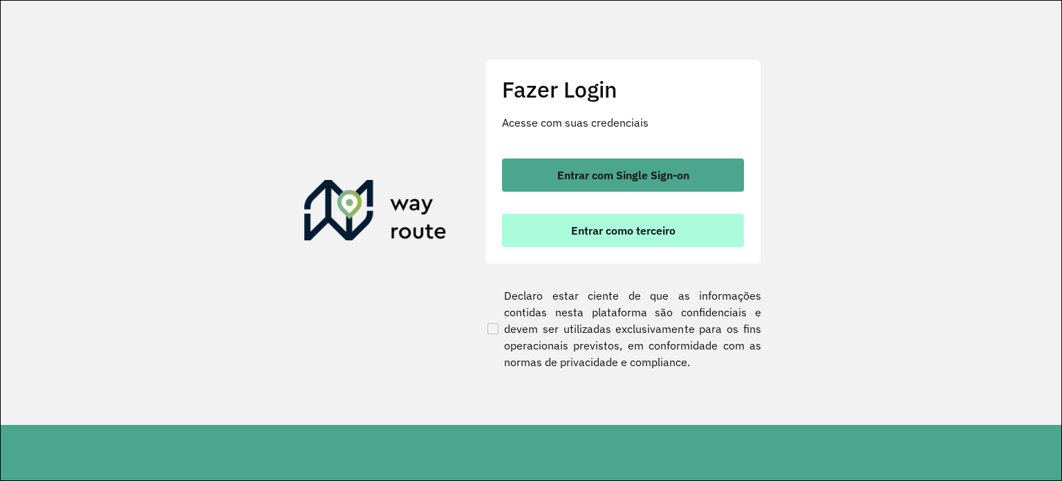
click at [657, 241] on button "Entrar como terceiro" at bounding box center [623, 230] width 242 height 33
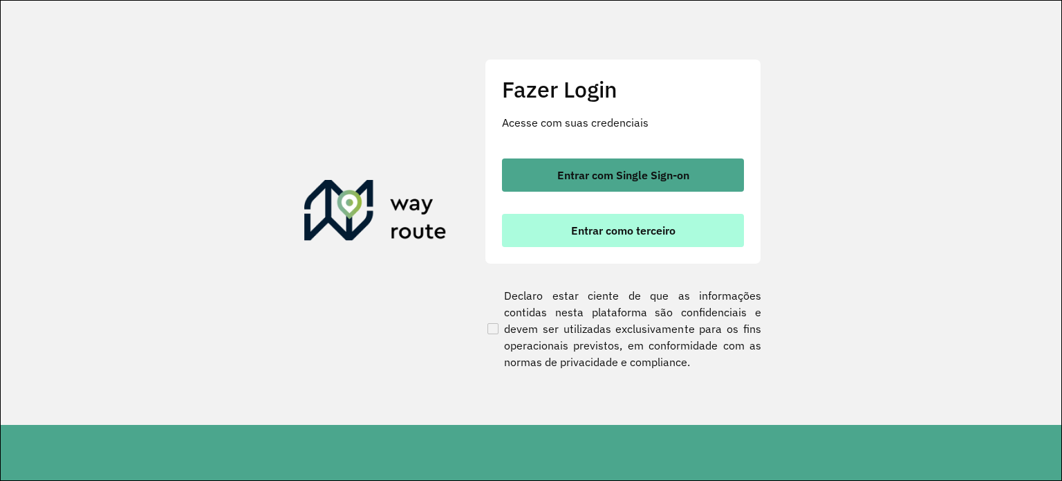
click at [657, 241] on button "Entrar como terceiro" at bounding box center [623, 230] width 242 height 33
drag, startPoint x: 657, startPoint y: 241, endPoint x: 641, endPoint y: 244, distance: 17.0
click at [641, 244] on button "Entrar como terceiro" at bounding box center [623, 230] width 242 height 33
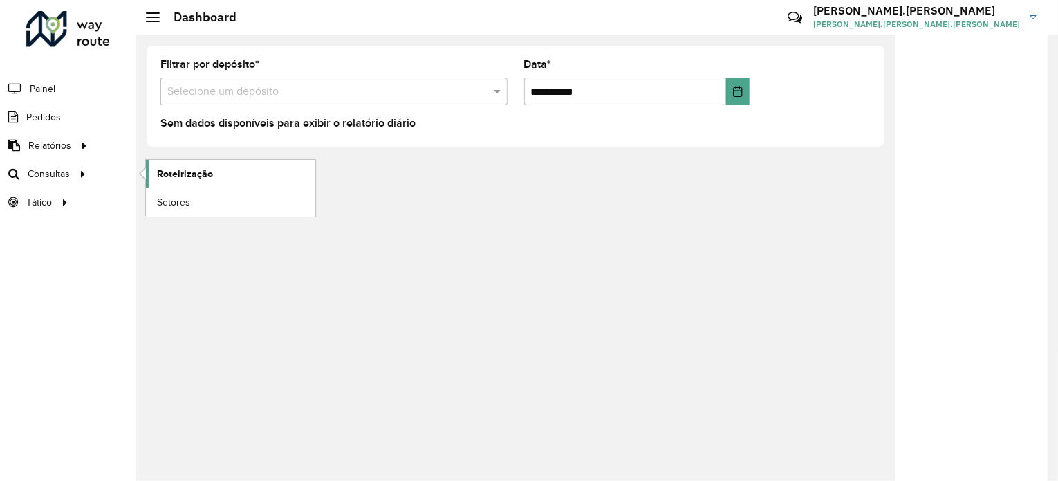
click at [160, 172] on span "Roteirização" at bounding box center [185, 174] width 56 height 15
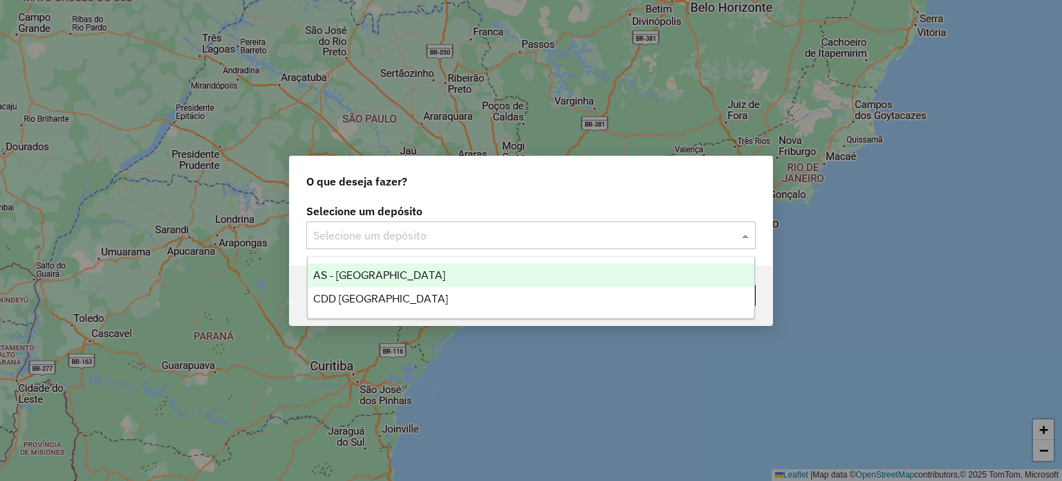
click at [524, 240] on input "text" at bounding box center [517, 236] width 408 height 17
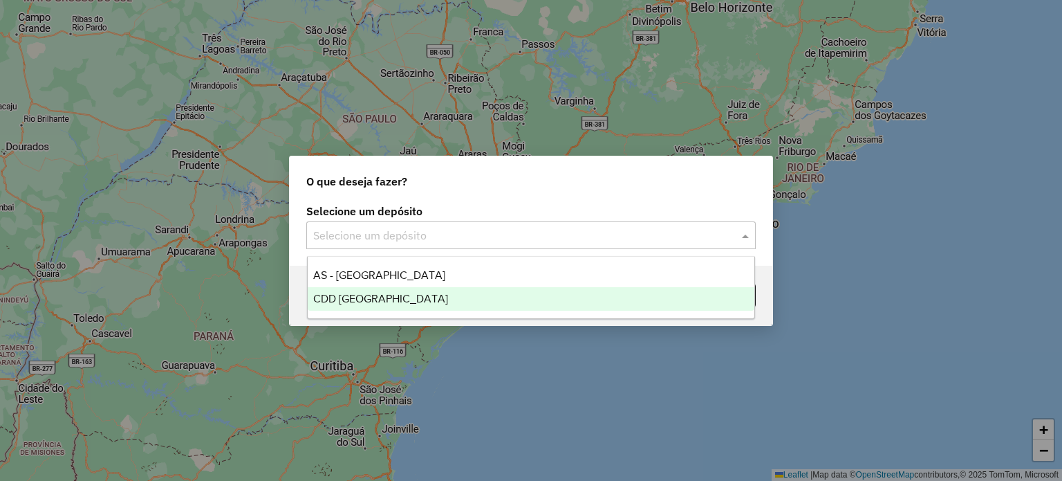
click at [398, 298] on span "CDD [GEOGRAPHIC_DATA]" at bounding box center [380, 299] width 135 height 12
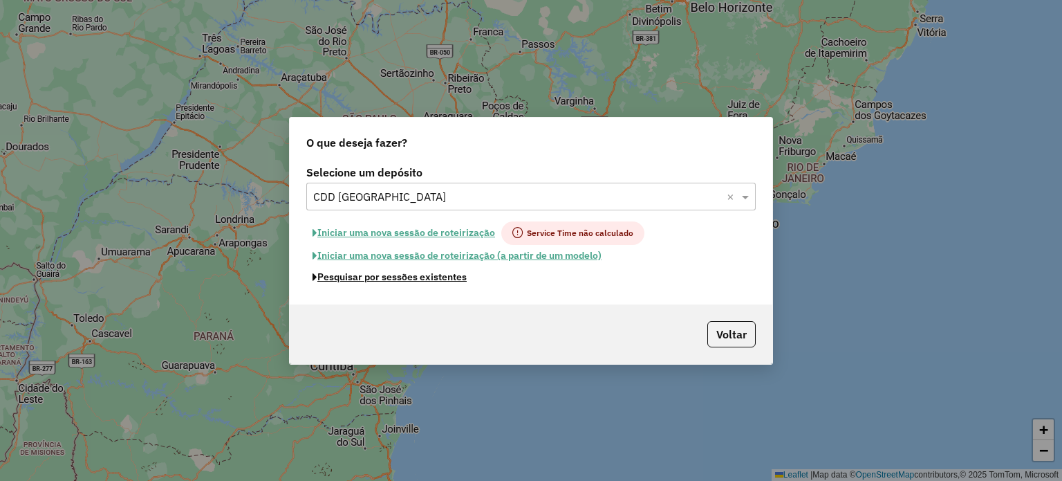
click at [387, 283] on button "Pesquisar por sessões existentes" at bounding box center [389, 276] width 167 height 21
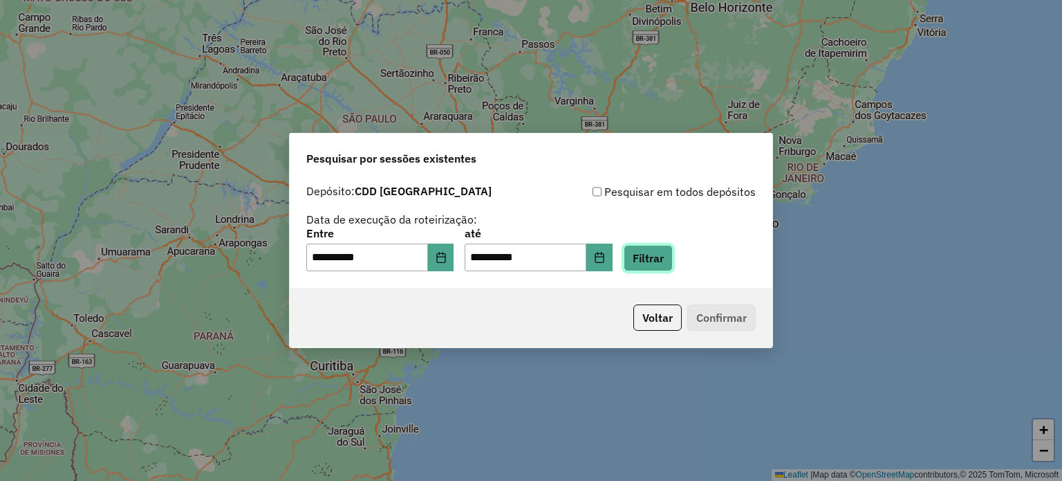
click at [662, 246] on button "Filtrar" at bounding box center [648, 258] width 49 height 26
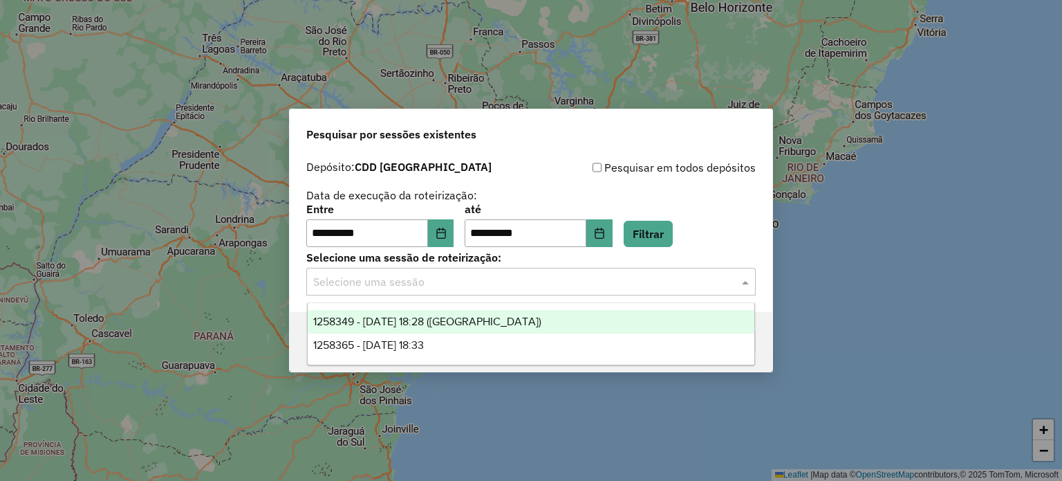
click at [491, 290] on input "text" at bounding box center [517, 282] width 408 height 17
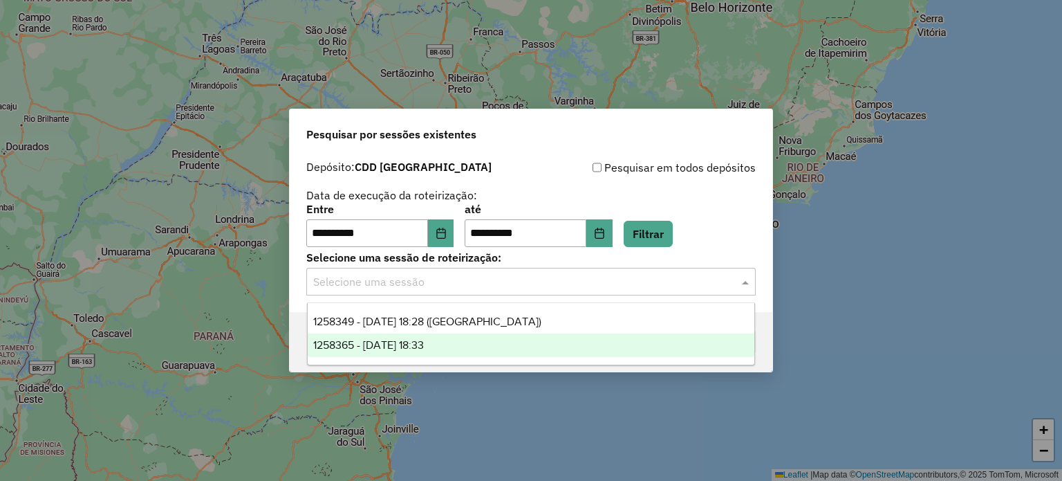
click at [424, 340] on span "1258365 - 03/09/2025 18:33" at bounding box center [368, 345] width 111 height 12
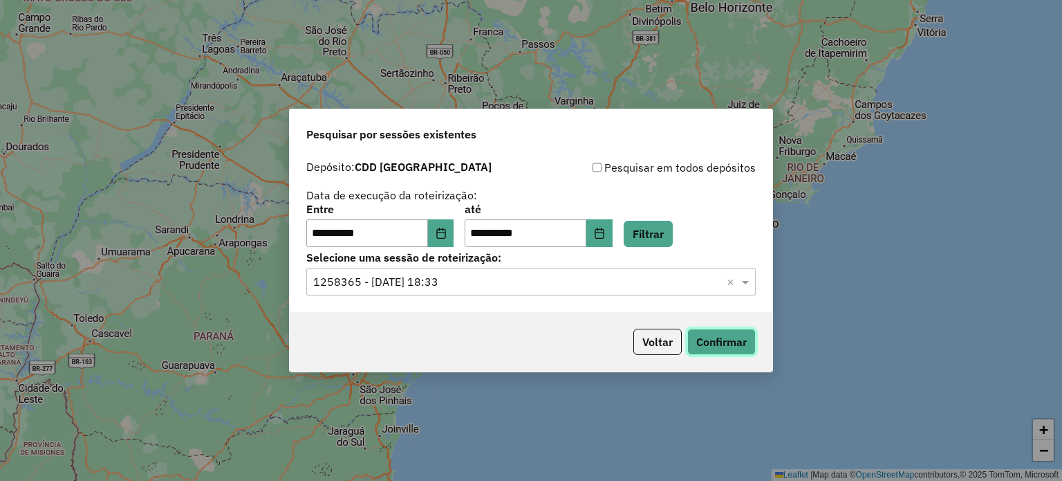
click at [739, 342] on button "Confirmar" at bounding box center [722, 342] width 68 height 26
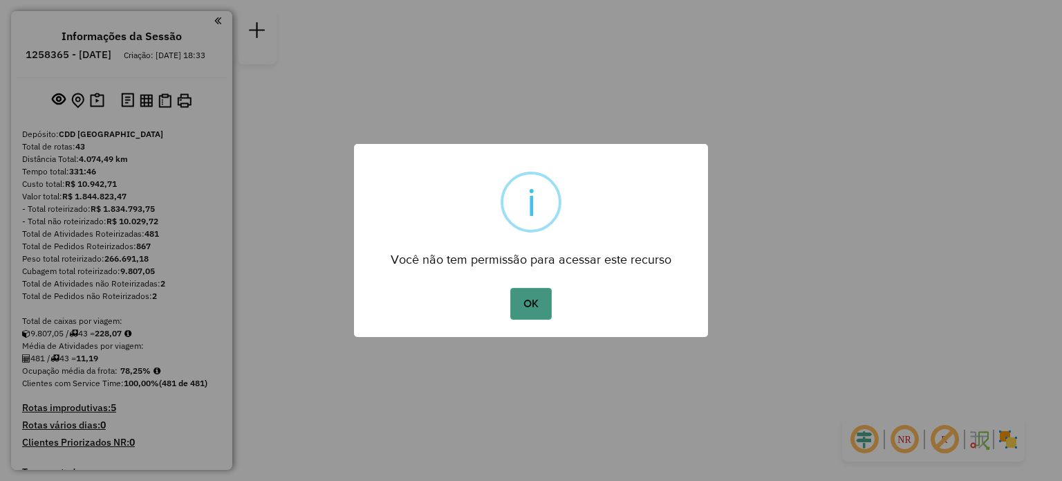
click at [519, 294] on button "OK" at bounding box center [530, 304] width 41 height 32
